Goal: Task Accomplishment & Management: Use online tool/utility

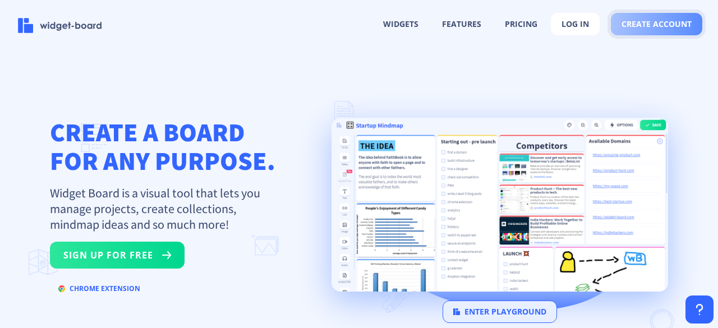
click at [660, 21] on span "create account" at bounding box center [657, 24] width 70 height 9
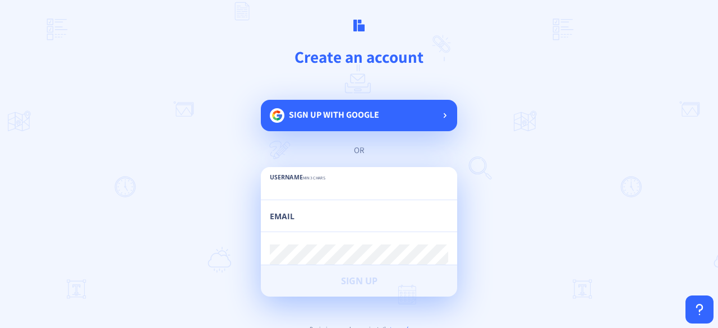
click at [323, 116] on span "Sign up with google" at bounding box center [334, 115] width 90 height 12
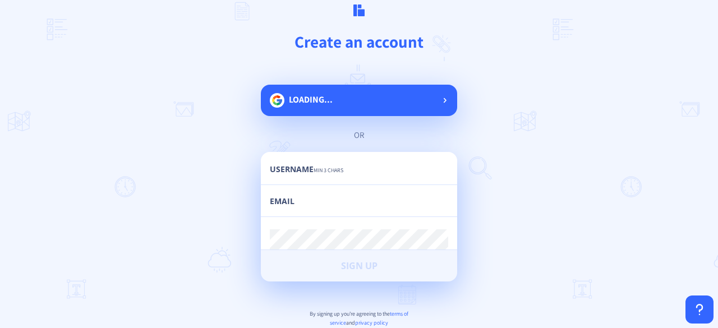
click at [342, 98] on div "loading... or Username min 3 chars Email Password min 6 chars Sign Up By signin…" at bounding box center [359, 236] width 196 height 302
click at [434, 102] on div "loading... or Username min 3 chars Email Password min 6 chars Sign Up By signin…" at bounding box center [359, 236] width 196 height 302
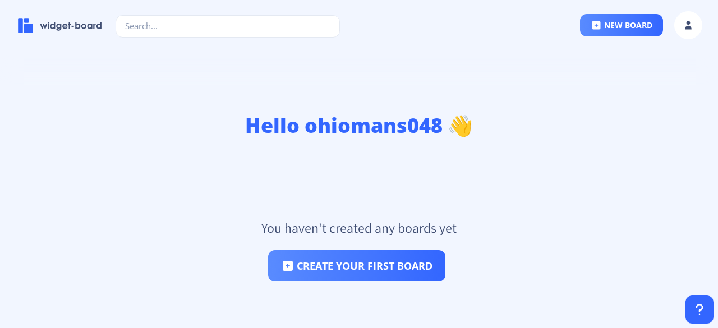
scroll to position [68, 0]
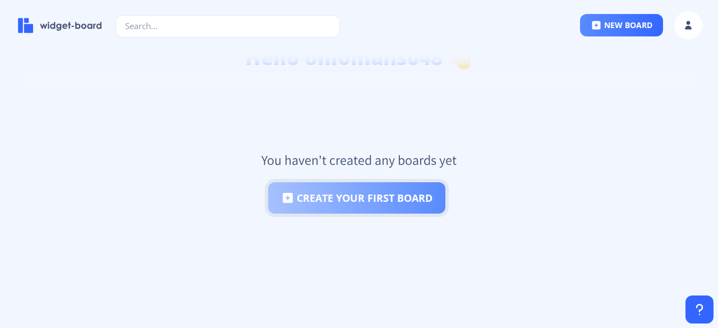
click at [374, 203] on button "create your first board" at bounding box center [356, 197] width 177 height 31
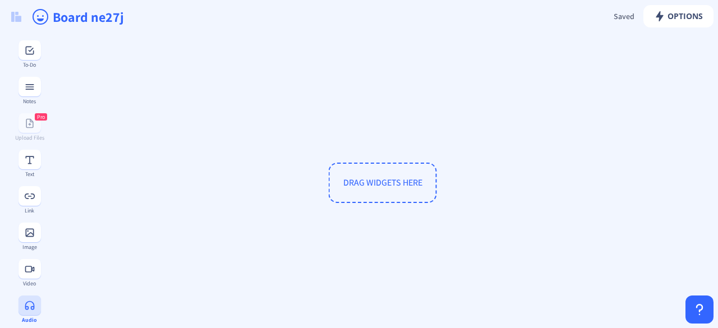
click at [27, 311] on button at bounding box center [30, 306] width 22 height 20
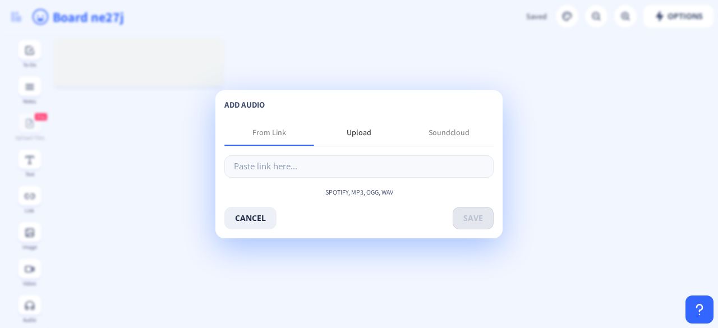
click at [356, 126] on div "Upload" at bounding box center [359, 132] width 90 height 27
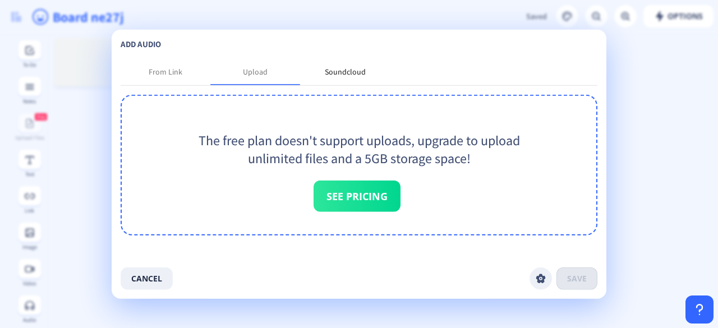
click at [339, 65] on div "Soundcloud" at bounding box center [345, 71] width 90 height 27
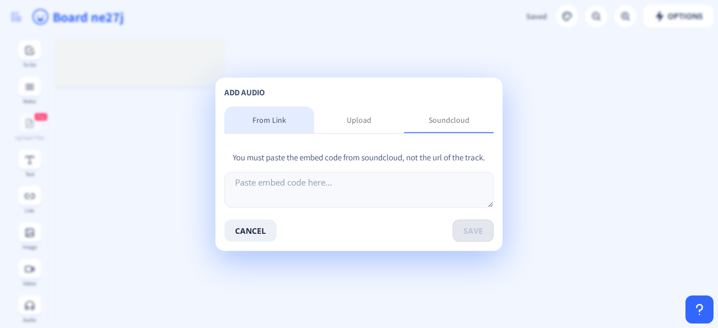
click at [290, 116] on div "From Link" at bounding box center [269, 119] width 90 height 27
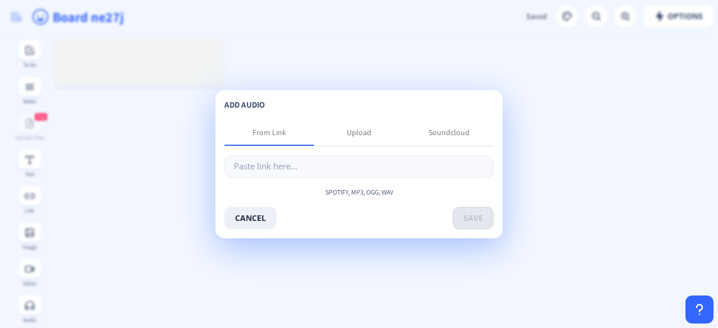
click at [336, 195] on p "Spotify, mp3, ogg, wav" at bounding box center [358, 192] width 269 height 11
click at [267, 172] on input "text" at bounding box center [358, 166] width 269 height 22
paste input "[URL][DOMAIN_NAME]"
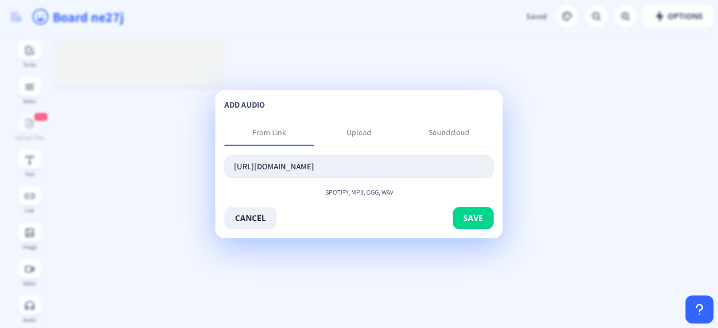
scroll to position [0, 36]
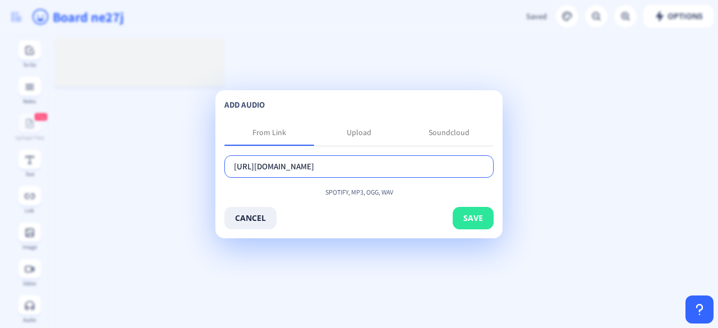
type input "[URL][DOMAIN_NAME]"
click at [468, 217] on button "save" at bounding box center [473, 218] width 41 height 22
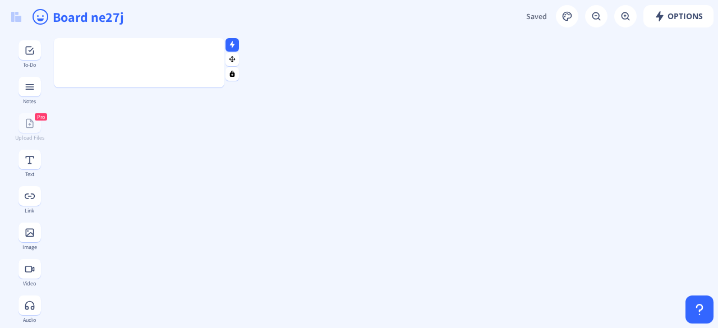
scroll to position [0, 0]
click at [232, 44] on icon at bounding box center [232, 44] width 5 height 7
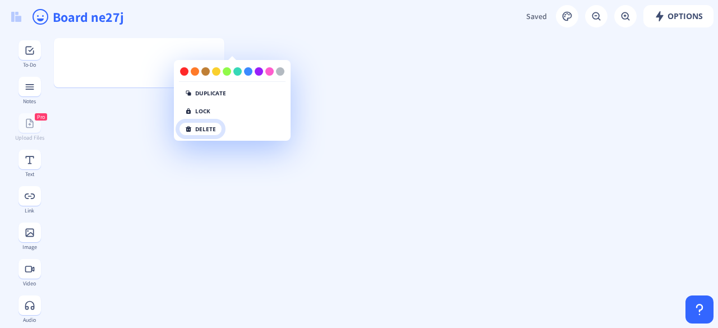
click at [205, 134] on button "delete" at bounding box center [200, 128] width 43 height 13
click at [204, 130] on button "click again" at bounding box center [208, 128] width 58 height 13
